Goal: Transaction & Acquisition: Purchase product/service

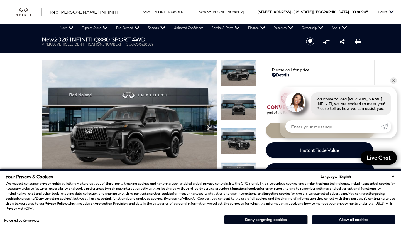
click at [295, 221] on button "Deny targeting cookies" at bounding box center [265, 219] width 83 height 9
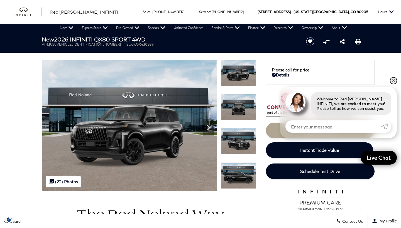
click at [394, 81] on link "✕" at bounding box center [393, 80] width 7 height 7
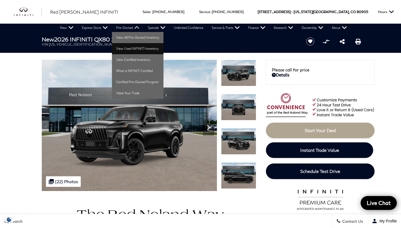
drag, startPoint x: 132, startPoint y: 38, endPoint x: 132, endPoint y: 48, distance: 10.3
click at [132, 48] on ul "View All Pre-Owned Inventory View Used INFINITI Inventory View Certified Invent…" at bounding box center [137, 65] width 51 height 67
click at [132, 48] on link "View Used INFINITI Inventory" at bounding box center [137, 48] width 51 height 11
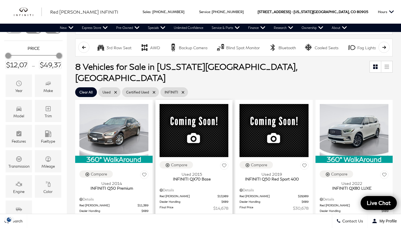
scroll to position [72, 0]
type input "$30,578"
drag, startPoint x: 60, startPoint y: 55, endPoint x: 34, endPoint y: 57, distance: 25.9
click at [34, 56] on div "Maximum Price" at bounding box center [33, 56] width 6 height 6
